Goal: Information Seeking & Learning: Learn about a topic

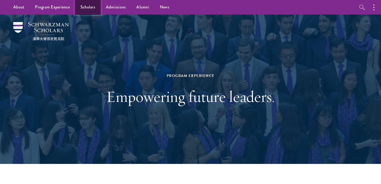
click at [87, 6] on link "Scholars" at bounding box center [87, 7] width 25 height 15
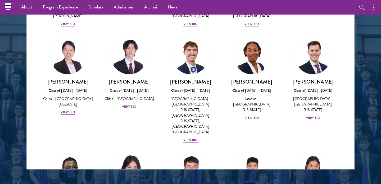
scroll to position [598, 0]
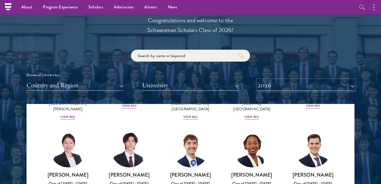
click at [307, 85] on button "2026" at bounding box center [305, 85] width 97 height 11
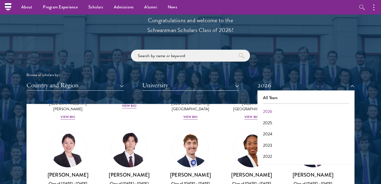
click at [247, 73] on div "Browse all scholars by:" at bounding box center [190, 75] width 328 height 6
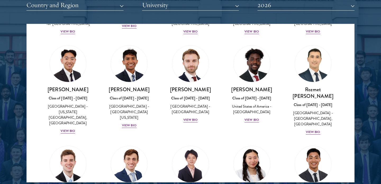
scroll to position [2332, 0]
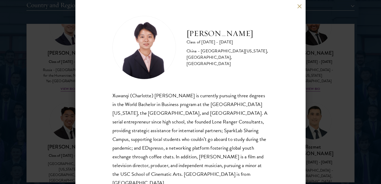
click at [301, 5] on button at bounding box center [299, 6] width 4 height 4
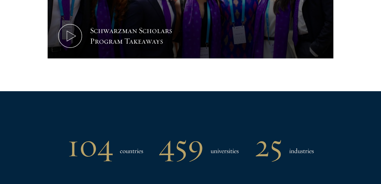
scroll to position [363, 0]
